Goal: Check status: Check status

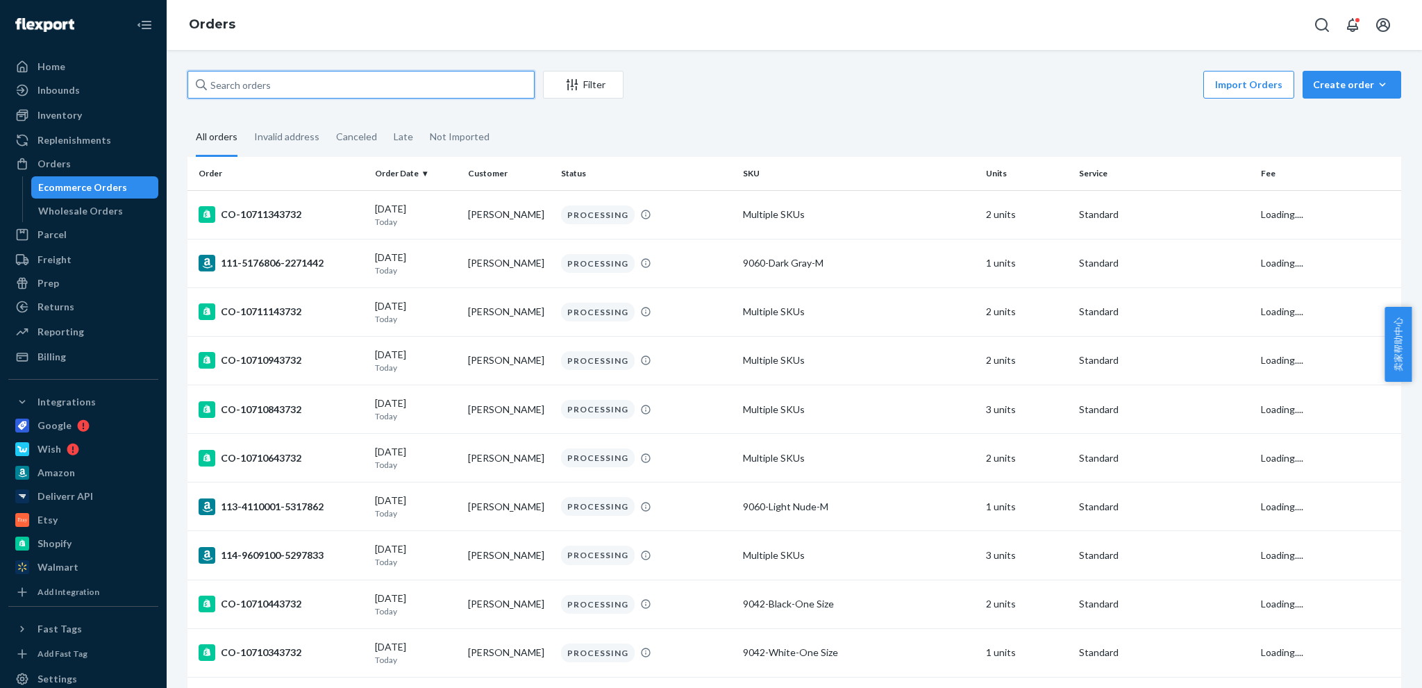
click at [328, 90] on input "text" at bounding box center [360, 85] width 347 height 28
type input "CO-10711543732"
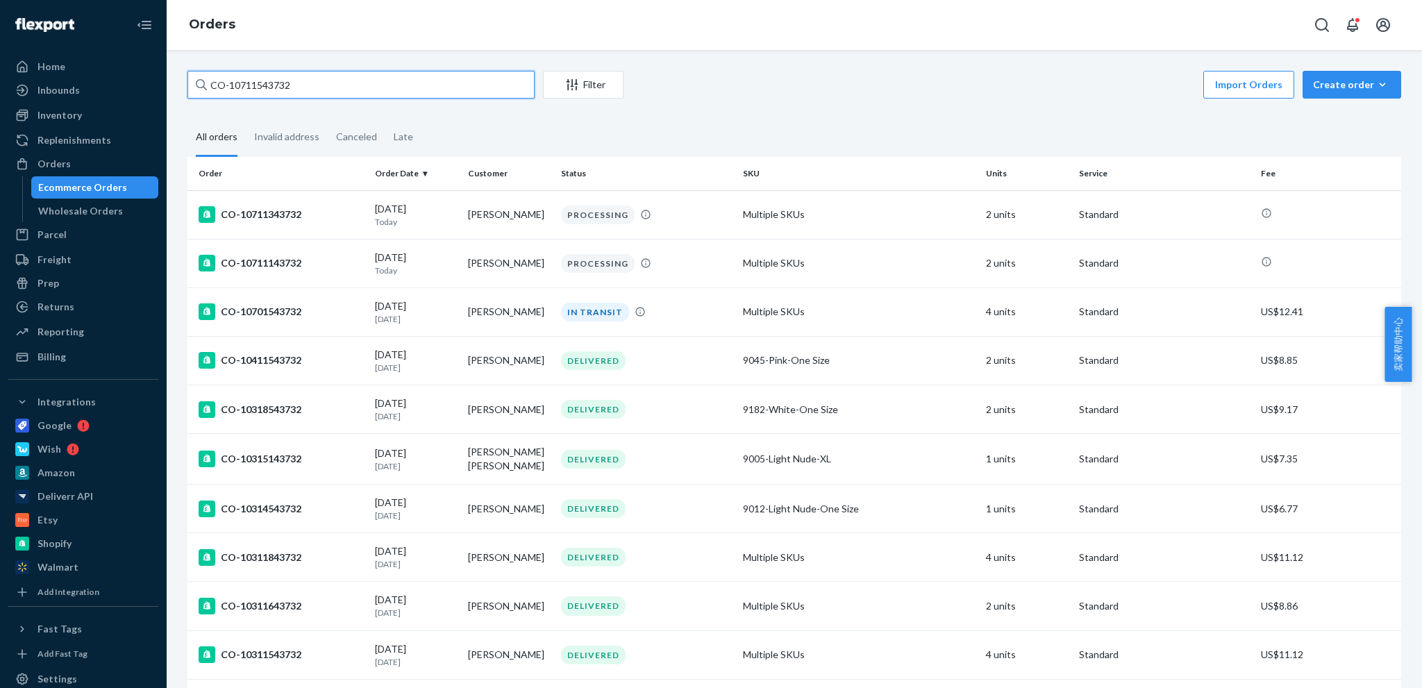
click at [383, 87] on input "CO-10711543732" at bounding box center [360, 85] width 347 height 28
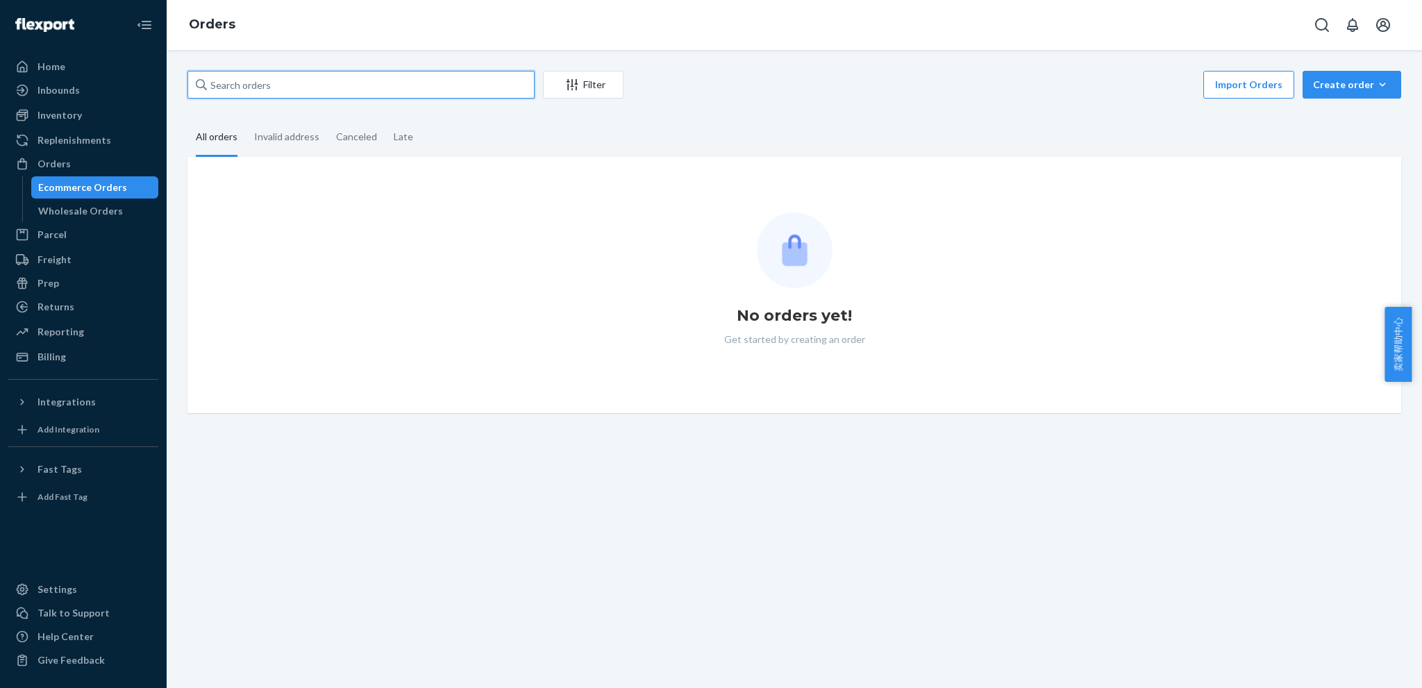
click at [367, 84] on input "text" at bounding box center [360, 85] width 347 height 28
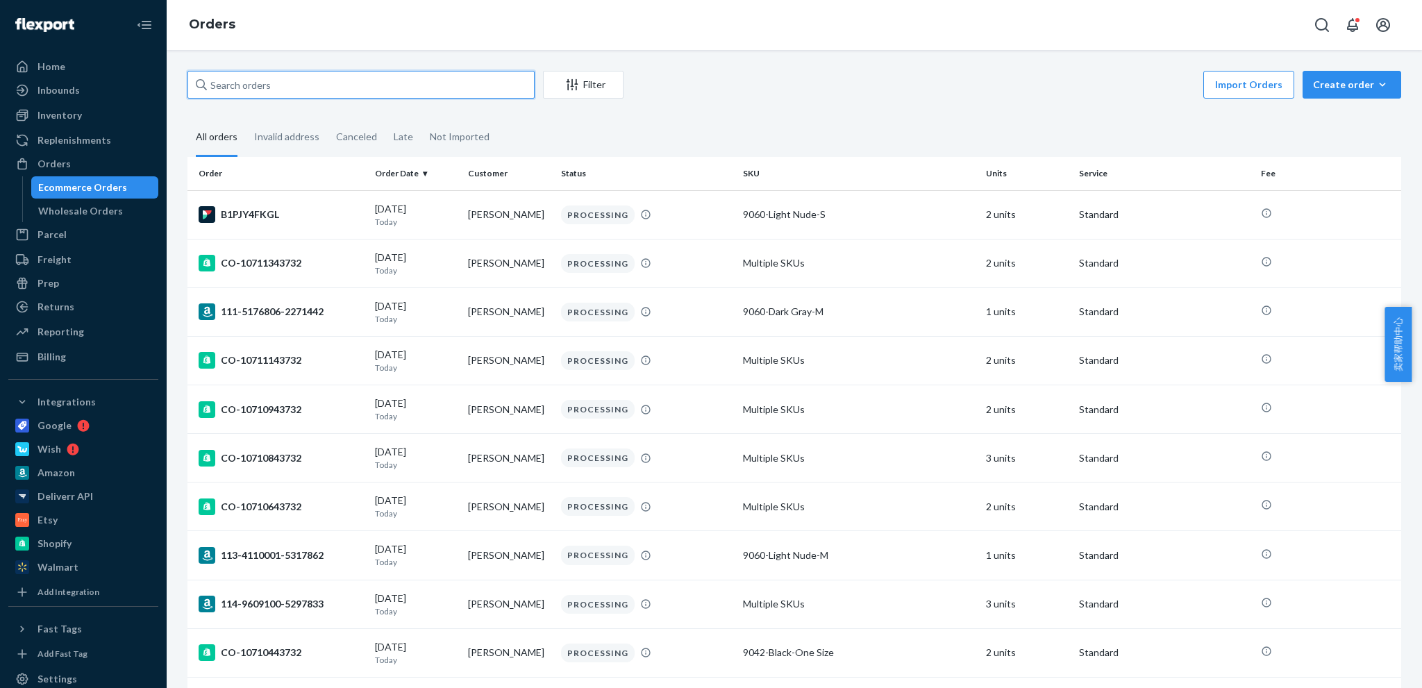
paste input "CO-10711543732"
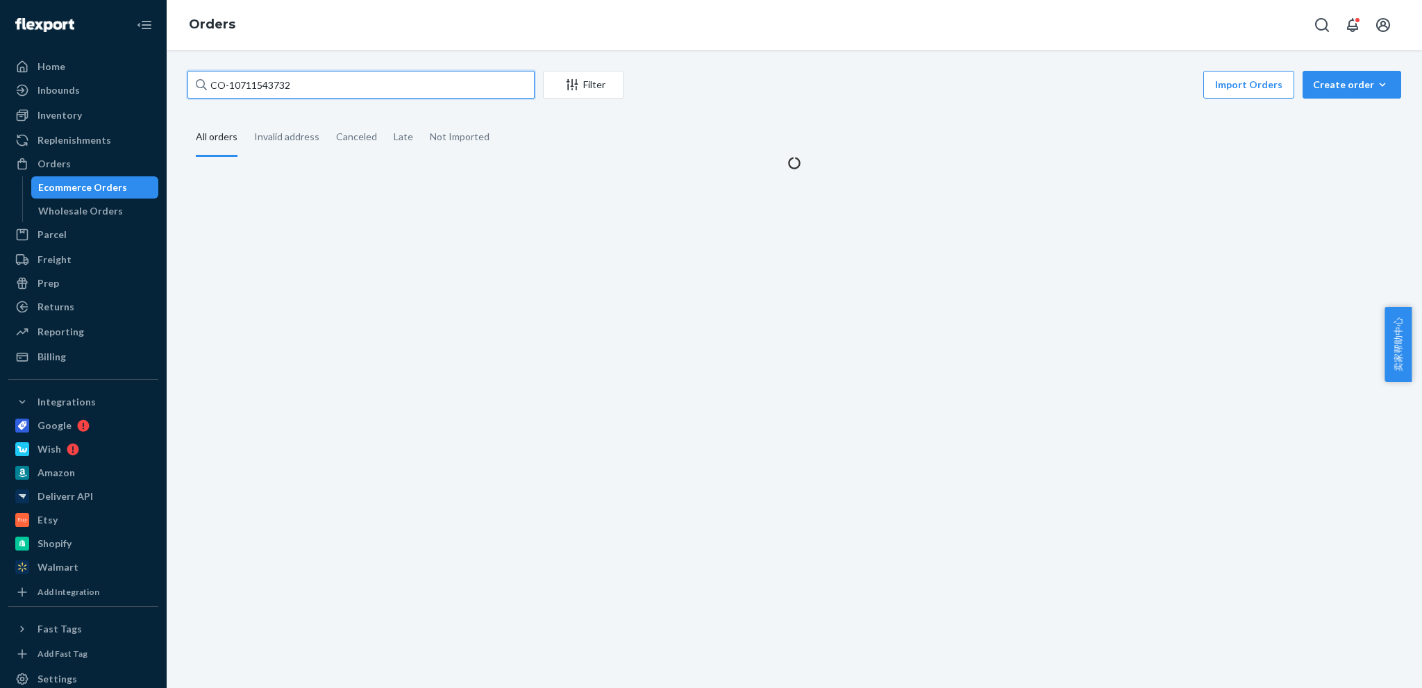
type input "CO-10711543732"
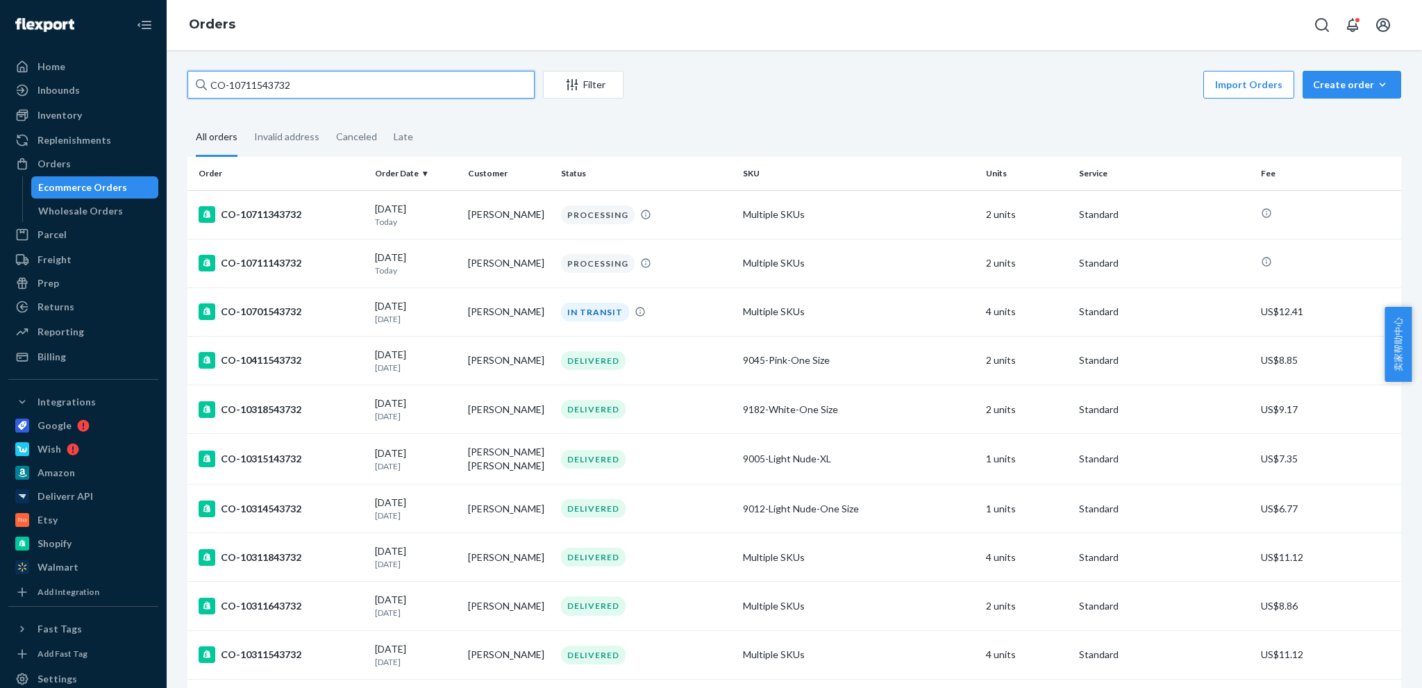
click at [356, 80] on input "CO-10711543732" at bounding box center [360, 85] width 347 height 28
